Goal: Answer question/provide support

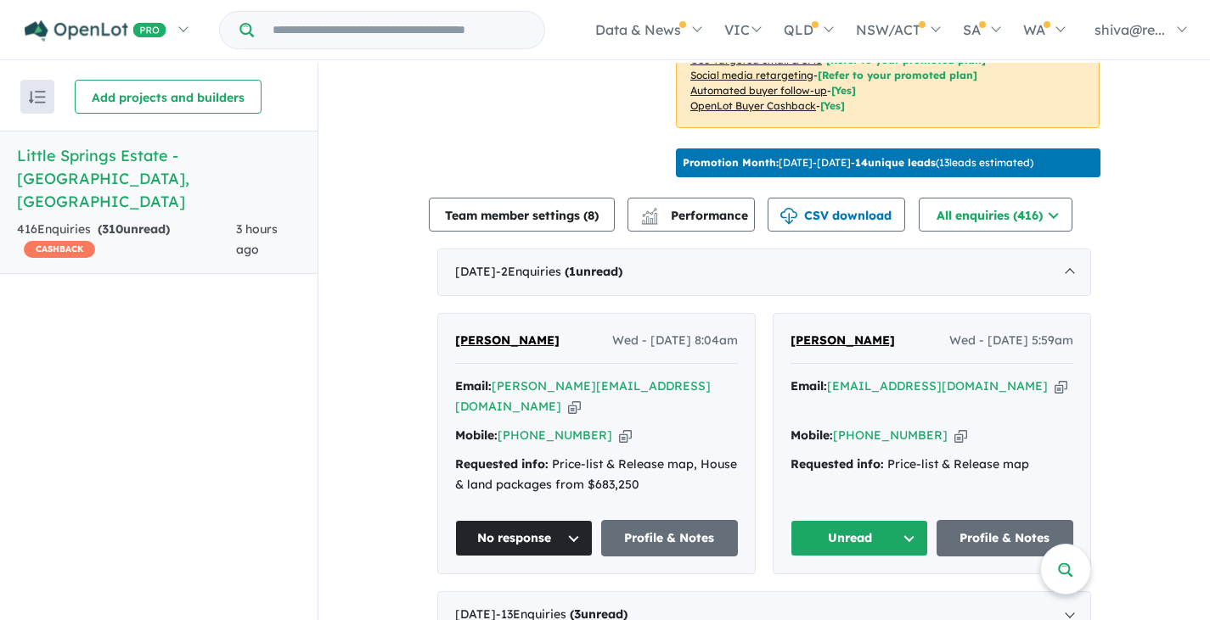
scroll to position [509, 0]
click at [875, 519] on button "Unread" at bounding box center [859, 537] width 138 height 36
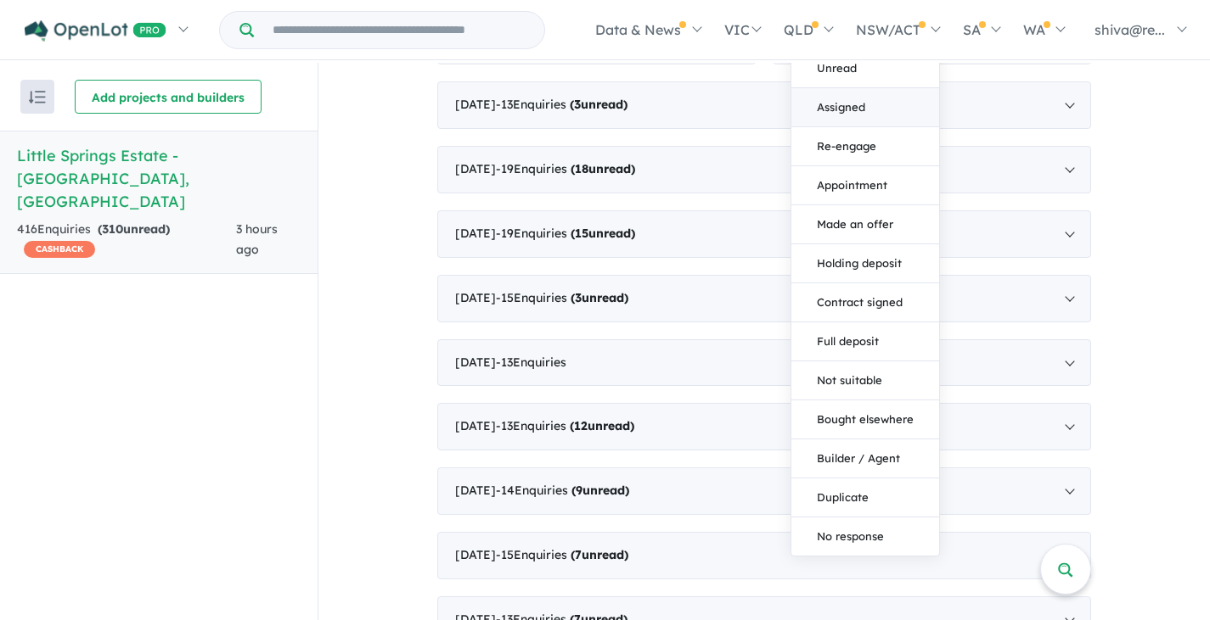
scroll to position [934, 0]
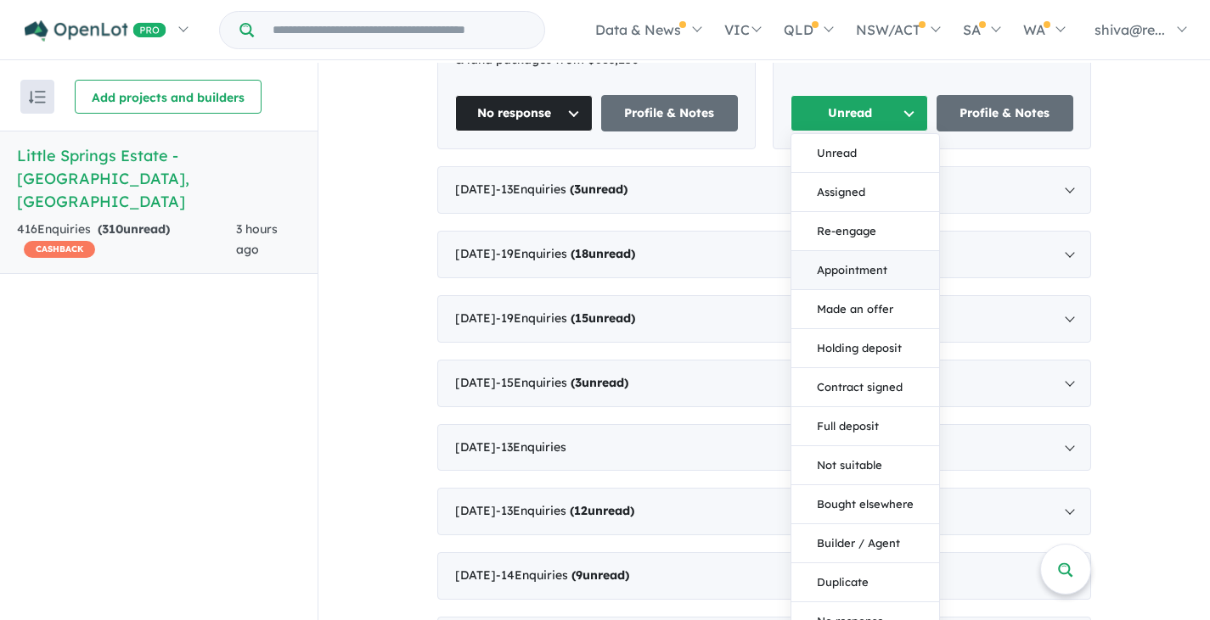
click at [874, 251] on button "Appointment" at bounding box center [865, 270] width 148 height 39
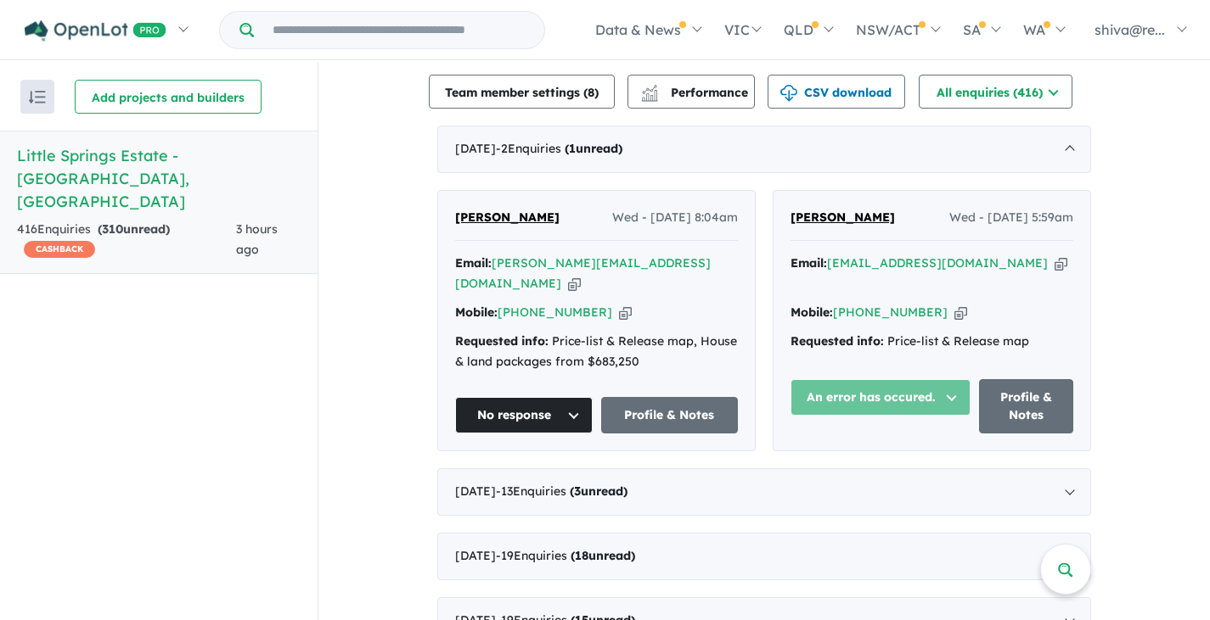
scroll to position [594, 0]
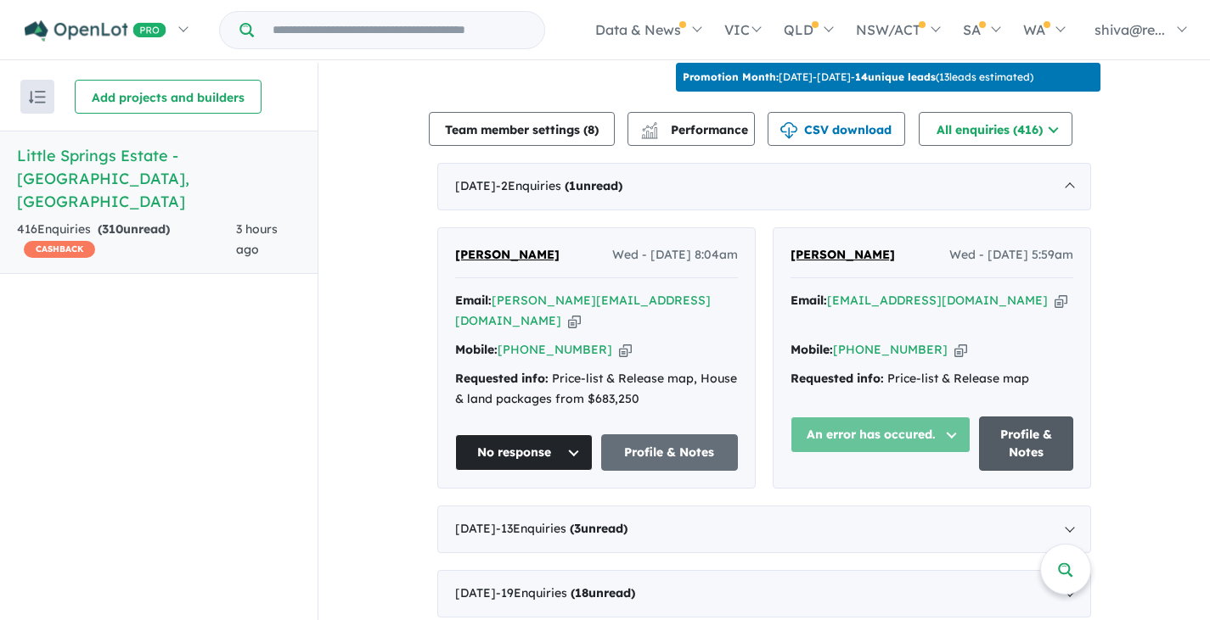
click at [997, 417] on link "Profile & Notes" at bounding box center [1026, 444] width 94 height 54
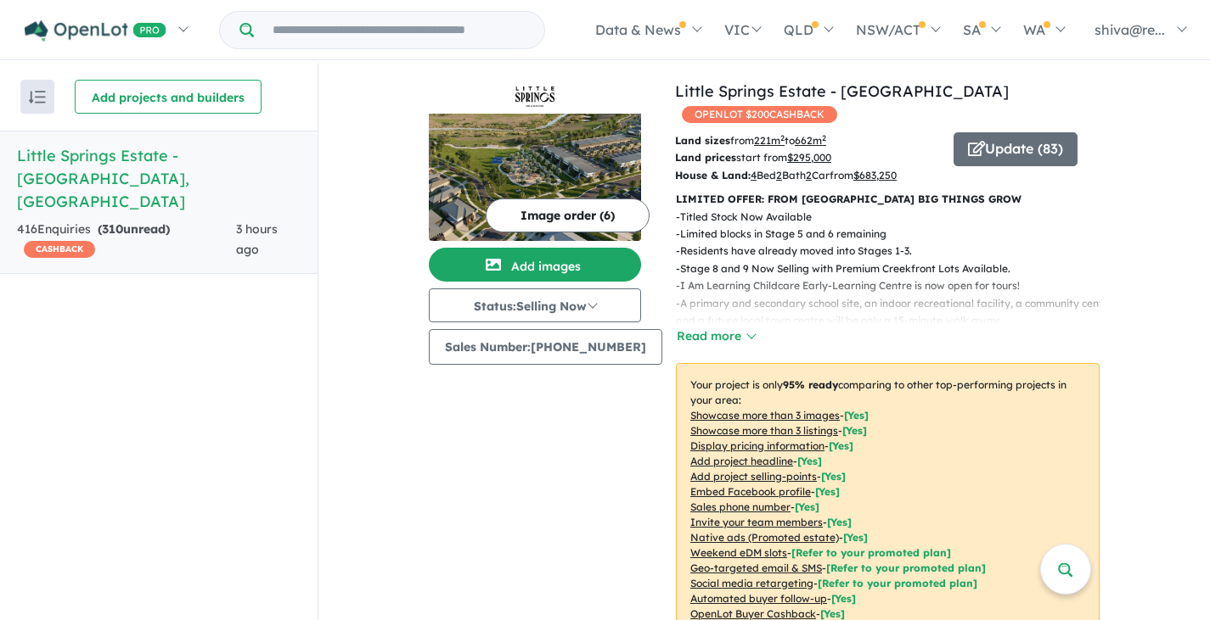
scroll to position [594, 0]
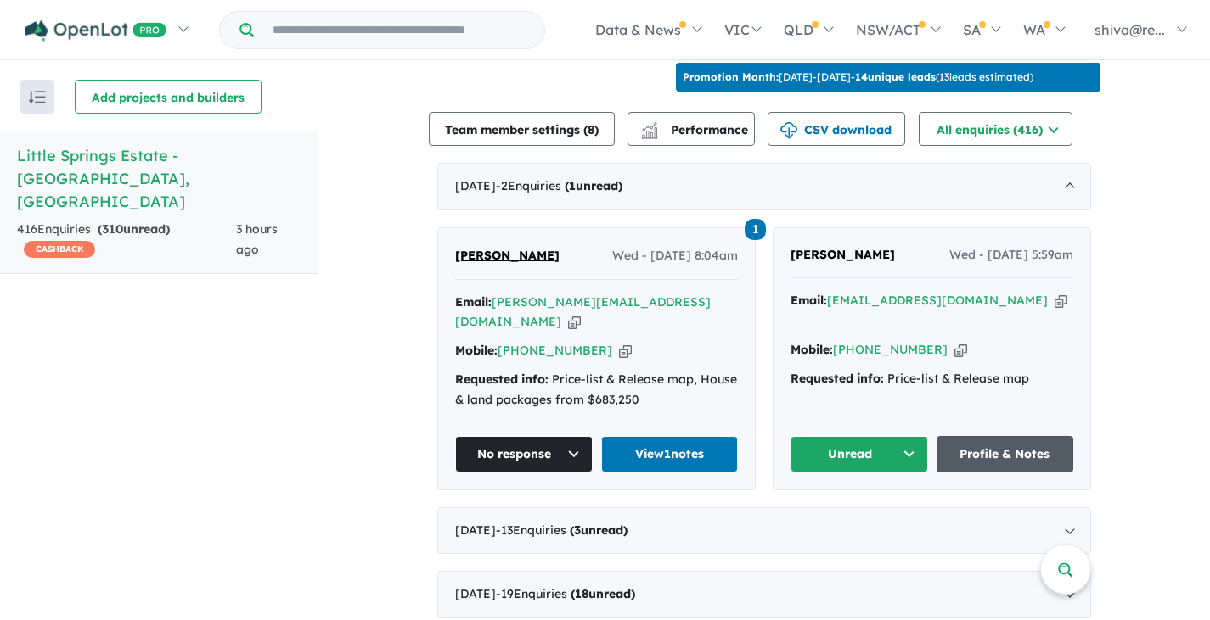
click at [967, 436] on link "Profile & Notes" at bounding box center [1005, 454] width 138 height 36
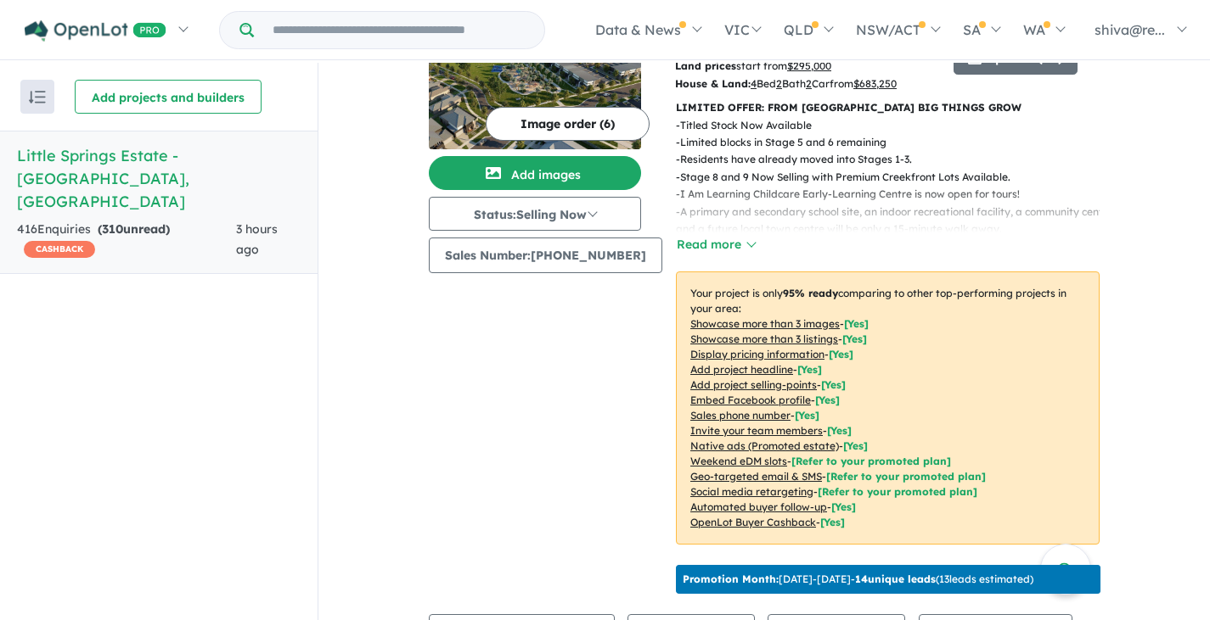
scroll to position [0, 0]
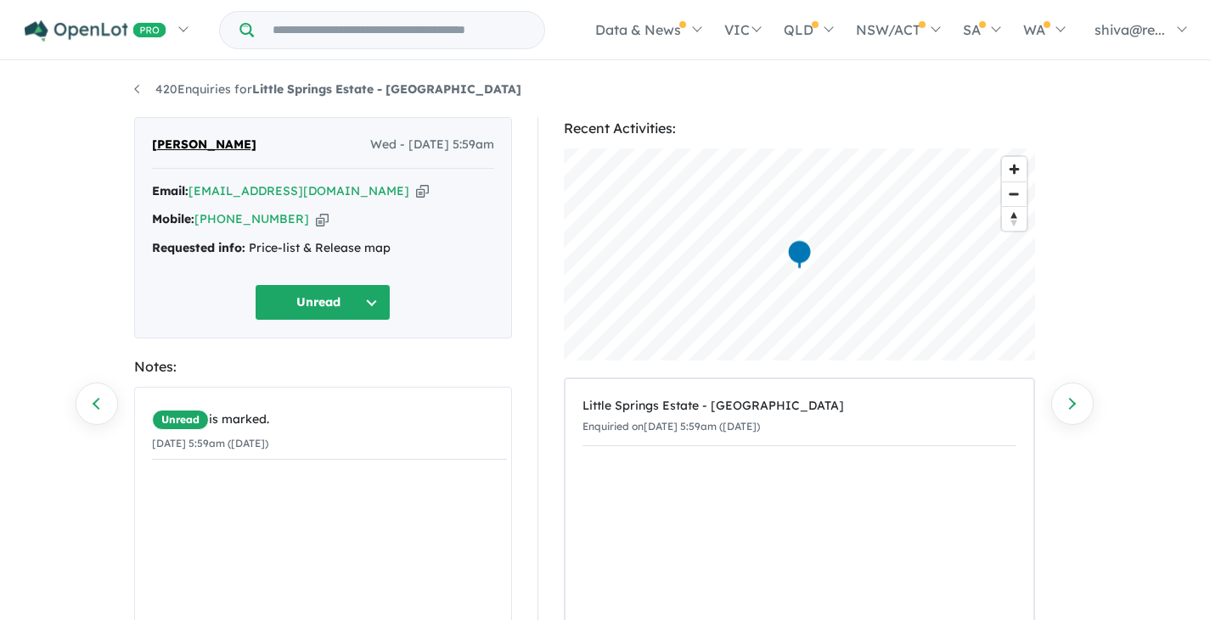
click at [353, 313] on button "Unread" at bounding box center [323, 302] width 136 height 36
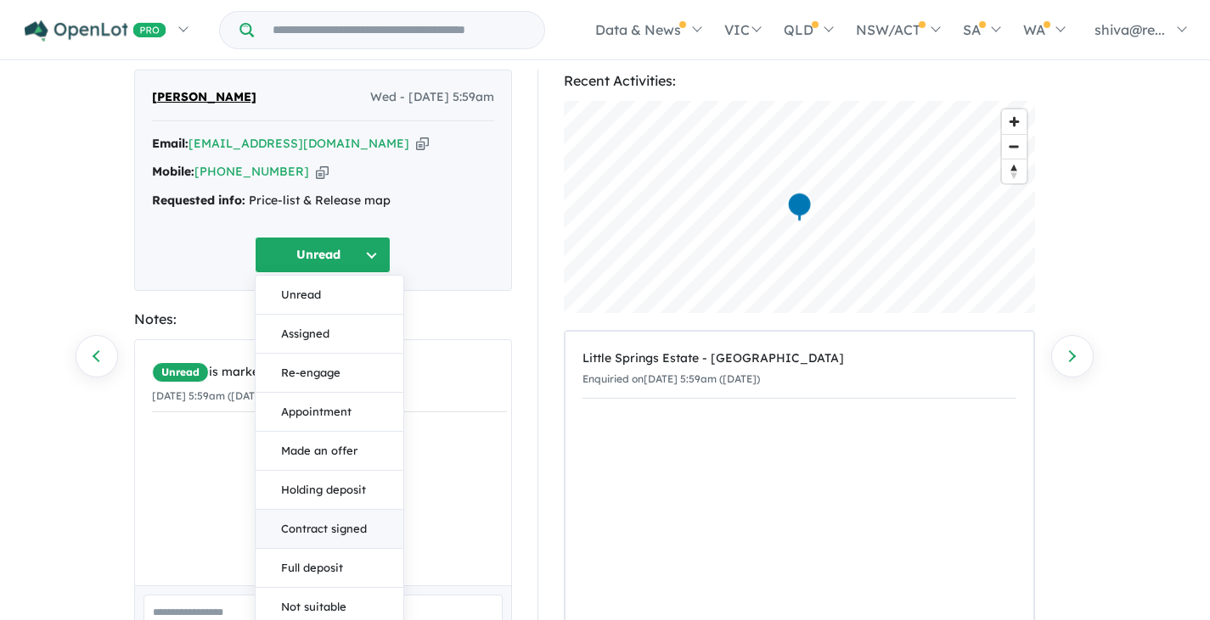
scroll to position [170, 0]
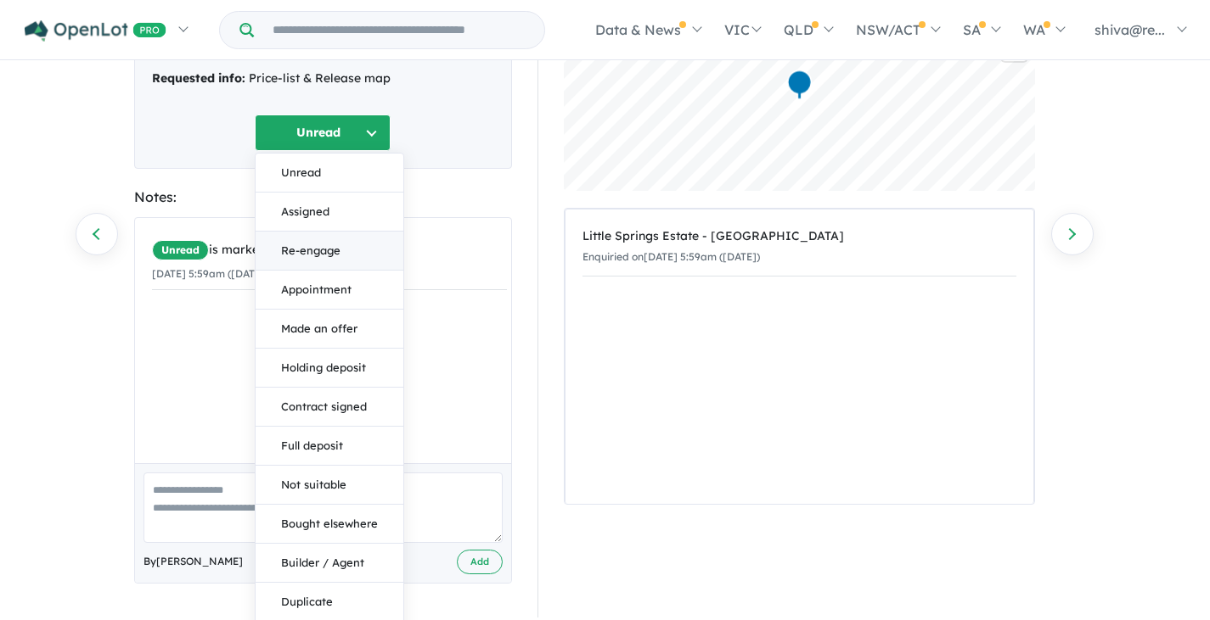
click at [358, 255] on button "Re-engage" at bounding box center [329, 251] width 148 height 39
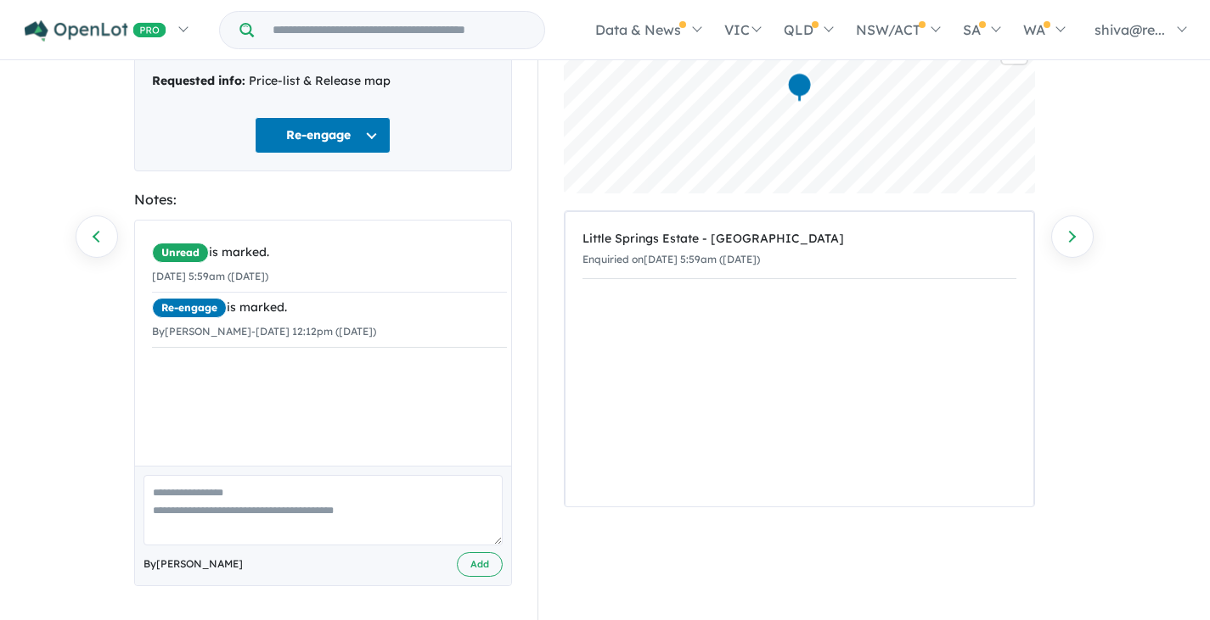
drag, startPoint x: 283, startPoint y: 340, endPoint x: 213, endPoint y: 381, distance: 81.4
click at [213, 381] on div "Unread is marked. 01/10/2025 5:59am (Wednesday) Re-engage is marked. By Shivaku…" at bounding box center [329, 350] width 389 height 258
drag, startPoint x: 213, startPoint y: 381, endPoint x: 207, endPoint y: 512, distance: 130.8
click at [207, 512] on textarea at bounding box center [322, 510] width 359 height 70
paste textarea "**********"
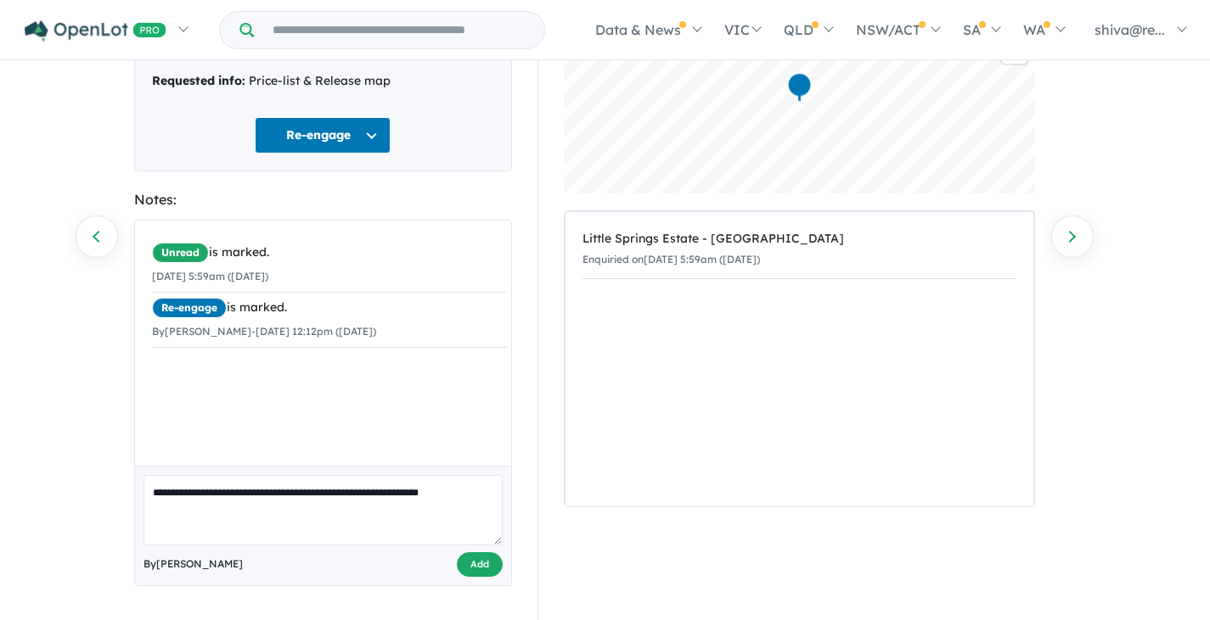
type textarea "**********"
click at [488, 567] on button "Add" at bounding box center [480, 565] width 46 height 25
